Goal: Find specific page/section: Find specific page/section

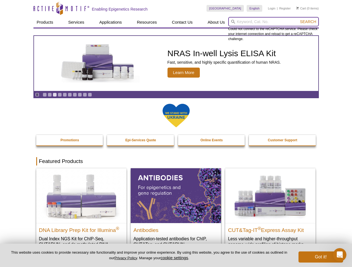
click at [273, 22] on input "search" at bounding box center [273, 21] width 91 height 9
click at [308, 22] on span "Search" at bounding box center [308, 22] width 16 height 4
click at [37, 95] on icon "Pause" at bounding box center [37, 95] width 4 height 4
click at [45, 95] on link "Go to slide 1" at bounding box center [45, 95] width 4 height 4
click at [50, 95] on link "Go to slide 2" at bounding box center [50, 95] width 4 height 4
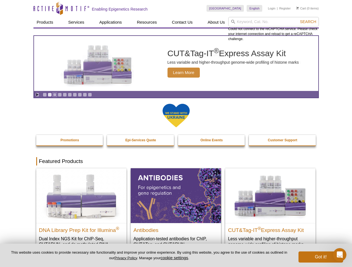
click at [55, 95] on link "Go to slide 3" at bounding box center [55, 95] width 4 height 4
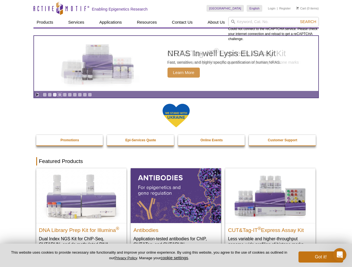
click at [60, 95] on link "Go to slide 4" at bounding box center [60, 95] width 4 height 4
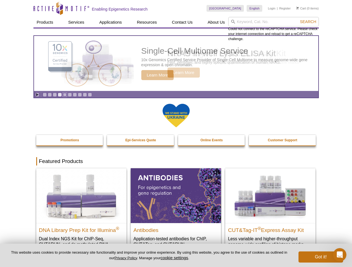
click at [65, 95] on link "Go to slide 5" at bounding box center [65, 95] width 4 height 4
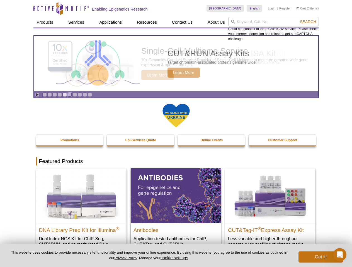
click at [70, 95] on link "Go to slide 6" at bounding box center [70, 95] width 4 height 4
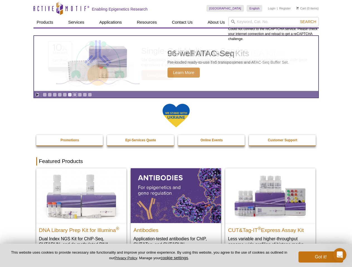
click at [75, 95] on link "Go to slide 7" at bounding box center [75, 95] width 4 height 4
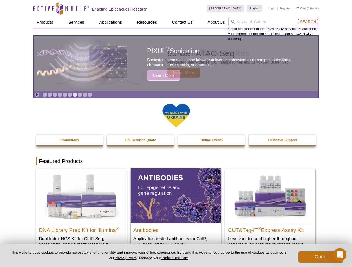
click at [308, 22] on span "Search" at bounding box center [308, 22] width 16 height 4
